Goal: Communication & Community: Answer question/provide support

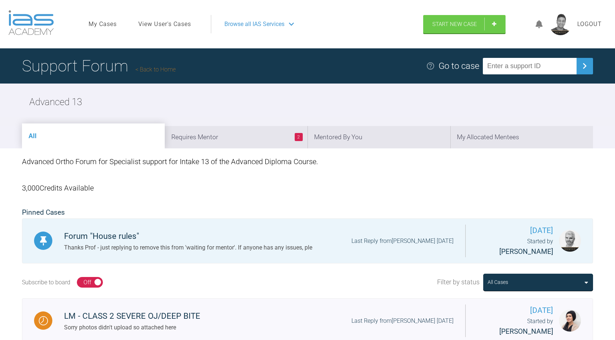
scroll to position [180, 0]
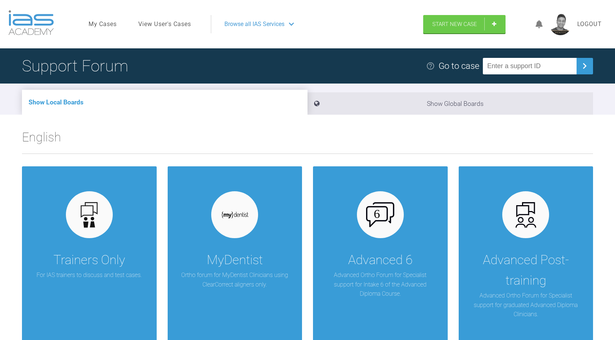
scroll to position [966, 0]
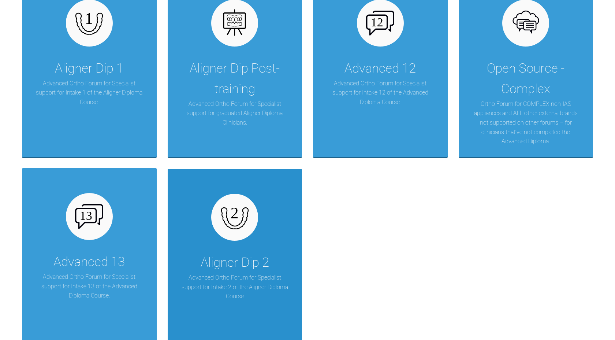
click at [236, 252] on div "Aligner Dip 2 Advanced Ortho Forum for Specialist support for Intake 2 of the A…" at bounding box center [235, 260] width 135 height 182
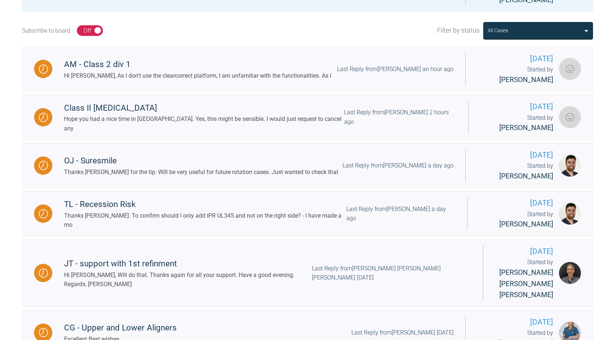
scroll to position [253, 0]
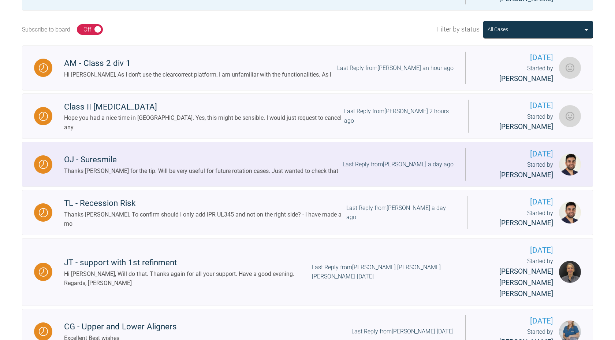
click at [379, 160] on div "Last Reply from [PERSON_NAME] a day ago" at bounding box center [398, 165] width 111 height 10
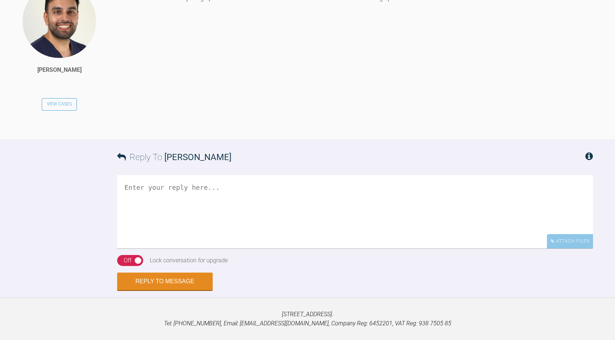
scroll to position [1461, 0]
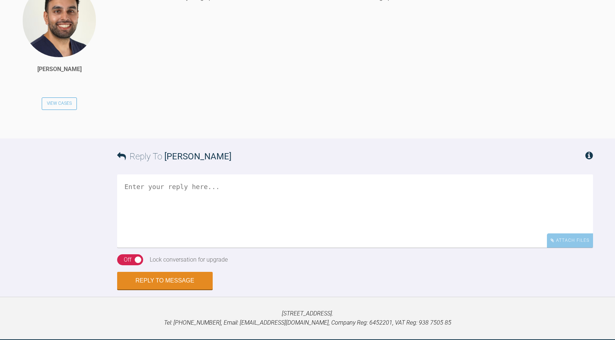
click at [214, 200] on textarea at bounding box center [355, 210] width 476 height 73
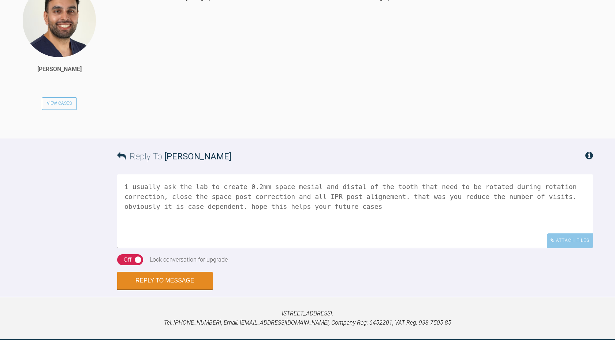
click at [387, 195] on textarea "i usually ask the lab to create 0.2mm space mesial and distal of the tooth that…" at bounding box center [355, 210] width 476 height 73
type textarea "i usually ask the lab to create 0.2mm space mesial and distal of the tooth that…"
click at [203, 276] on button "Reply to Message" at bounding box center [165, 281] width 96 height 18
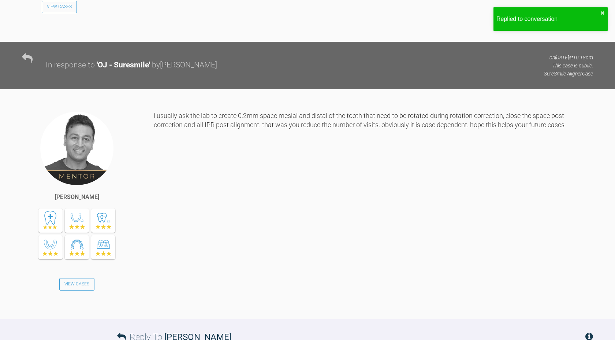
scroll to position [1724, 0]
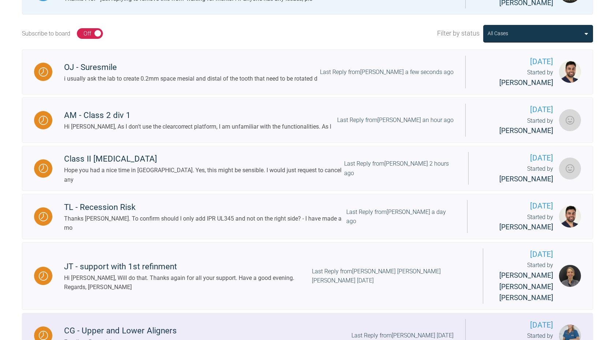
scroll to position [247, 0]
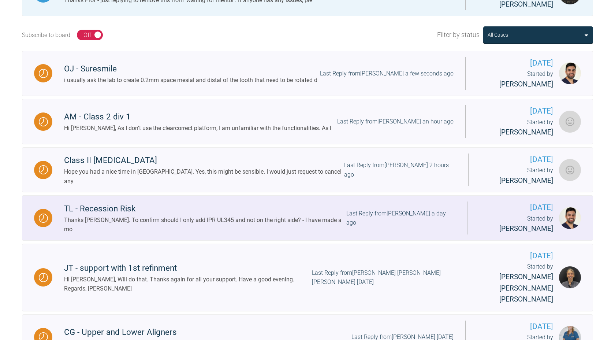
click at [299, 202] on div "TL - Recession Risk" at bounding box center [205, 208] width 282 height 13
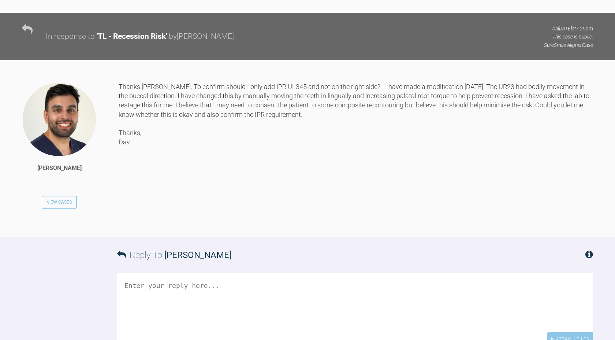
scroll to position [839, 0]
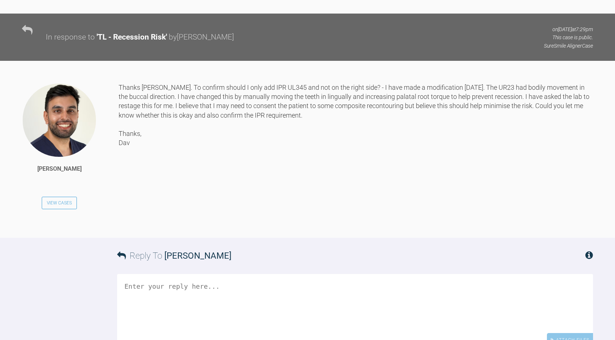
click at [210, 285] on textarea at bounding box center [355, 310] width 476 height 73
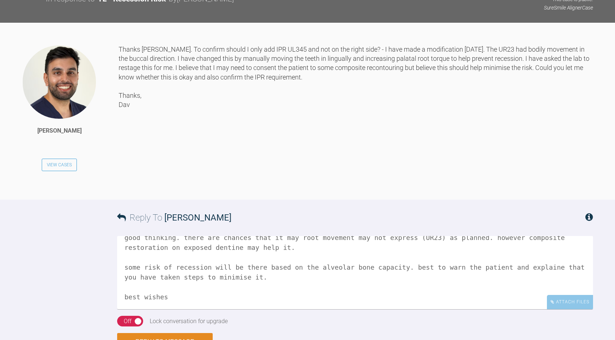
scroll to position [898, 0]
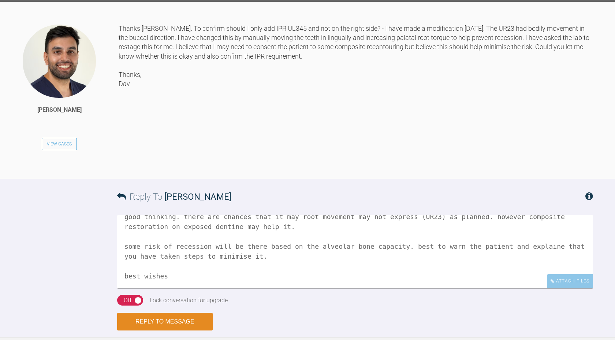
type textarea "Hi Dav good thinking. there are chances that it may root movement may not expre…"
click at [176, 324] on button "Reply to Message" at bounding box center [165, 322] width 96 height 18
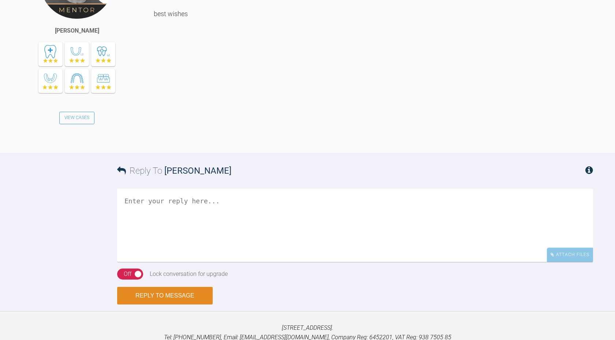
scroll to position [1202, 0]
